Goal: Navigation & Orientation: Find specific page/section

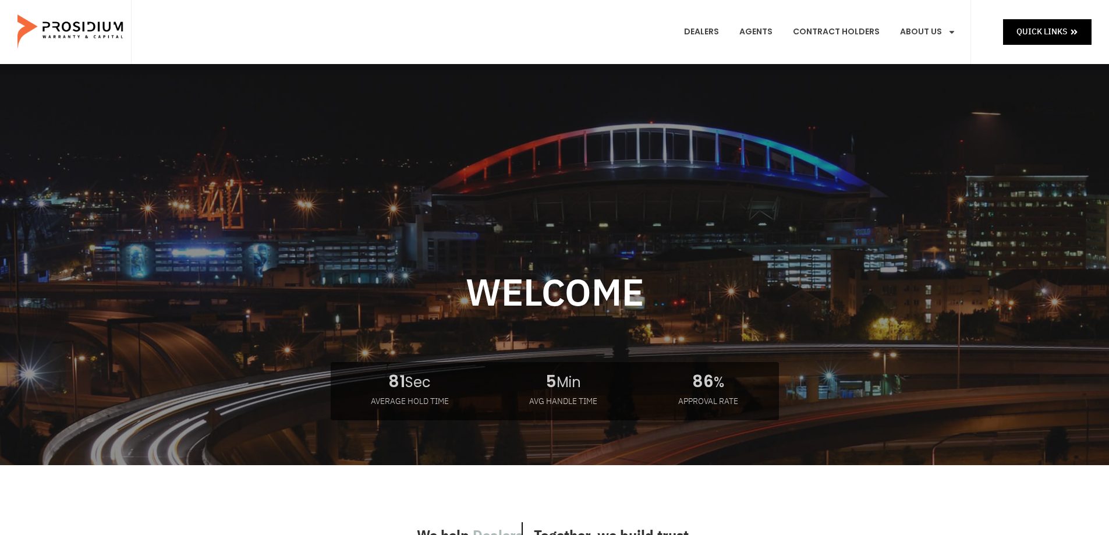
click at [706, 33] on e-page-transition at bounding box center [554, 267] width 1109 height 535
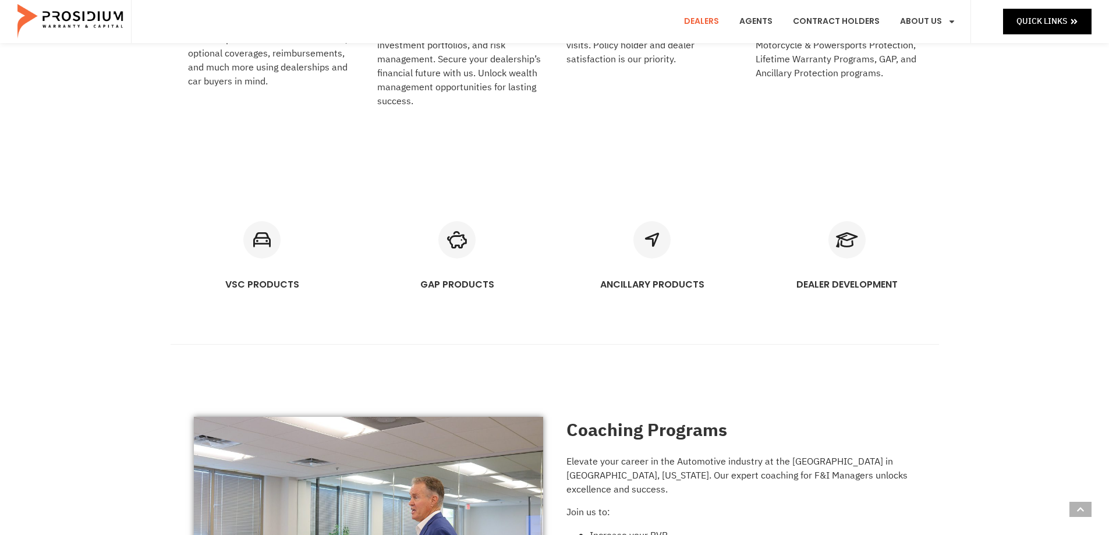
scroll to position [524, 0]
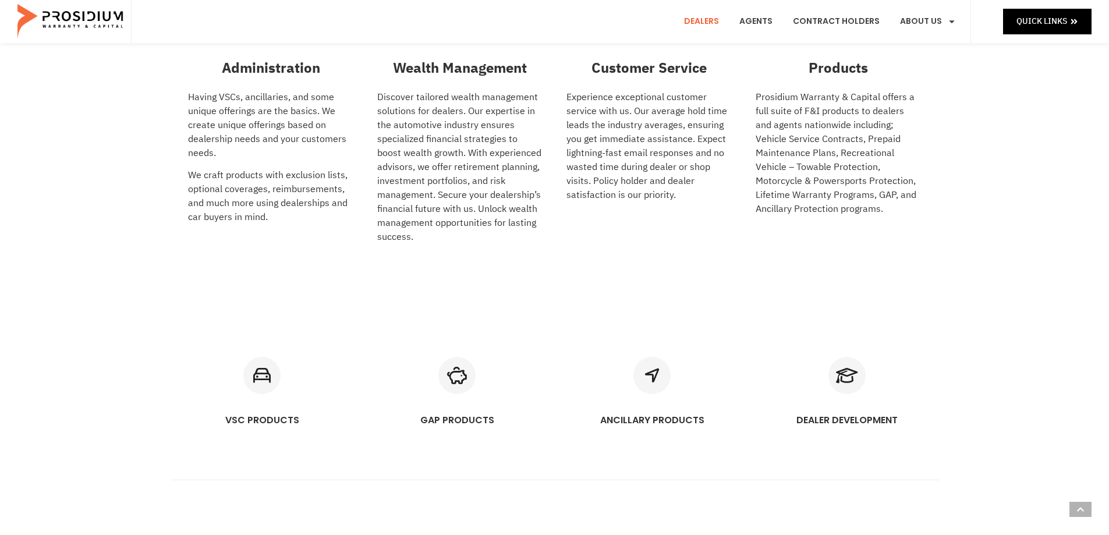
click at [698, 23] on link "Dealers" at bounding box center [701, 21] width 52 height 43
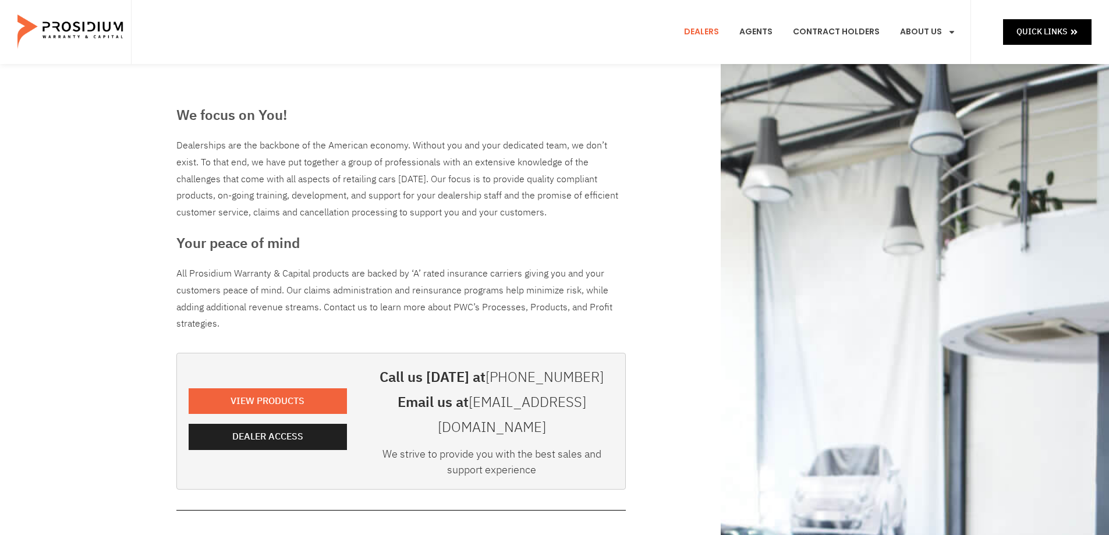
click at [273, 429] on e-page-transition at bounding box center [554, 267] width 1109 height 535
click at [278, 423] on e-page-transition at bounding box center [554, 267] width 1109 height 535
click at [254, 428] on span "Dealer Access" at bounding box center [270, 436] width 71 height 17
